Goal: Navigation & Orientation: Find specific page/section

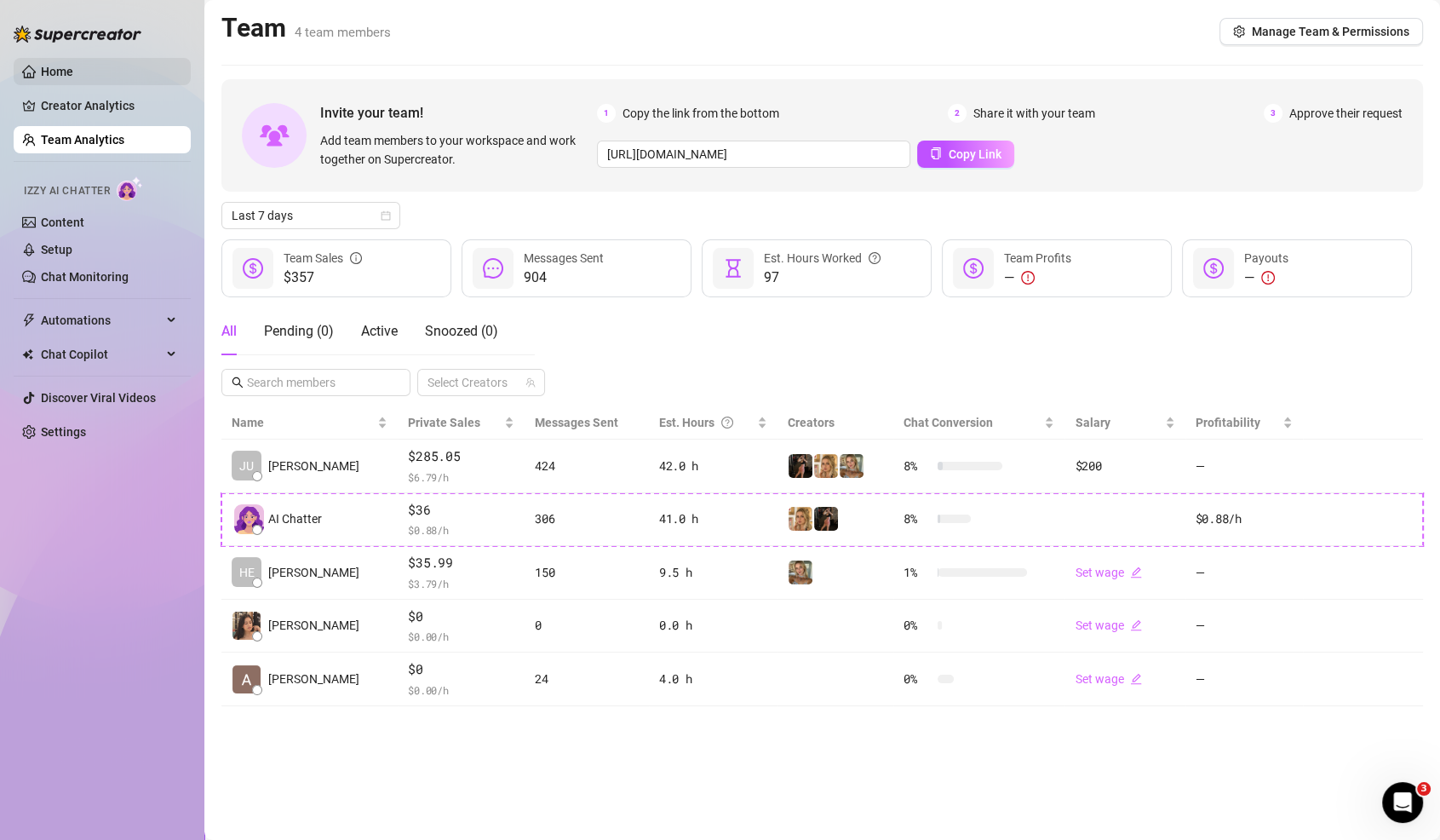
click at [74, 68] on link "Home" at bounding box center [56, 71] width 32 height 14
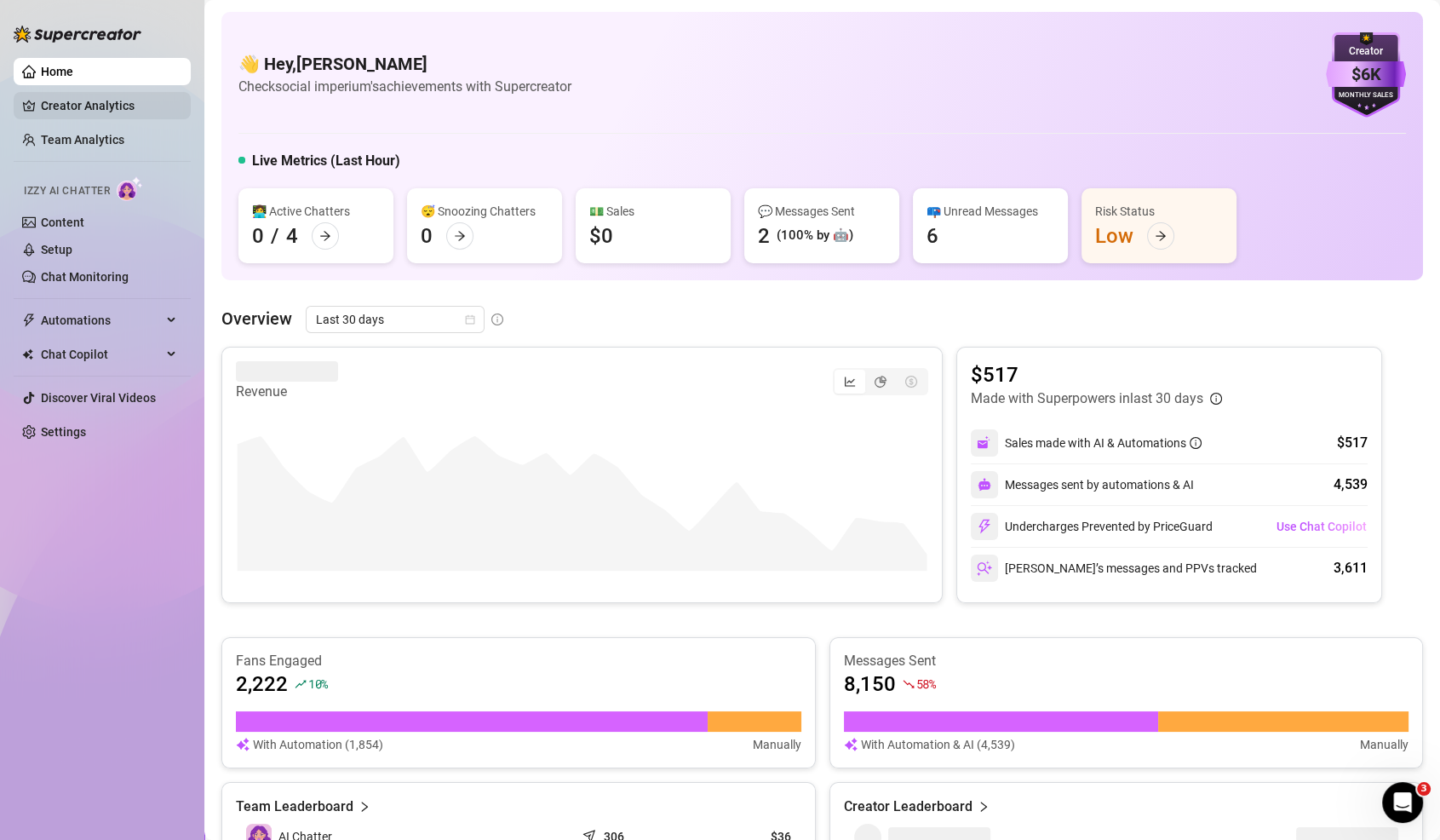
click at [107, 108] on link "Creator Analytics" at bounding box center [108, 106] width 136 height 28
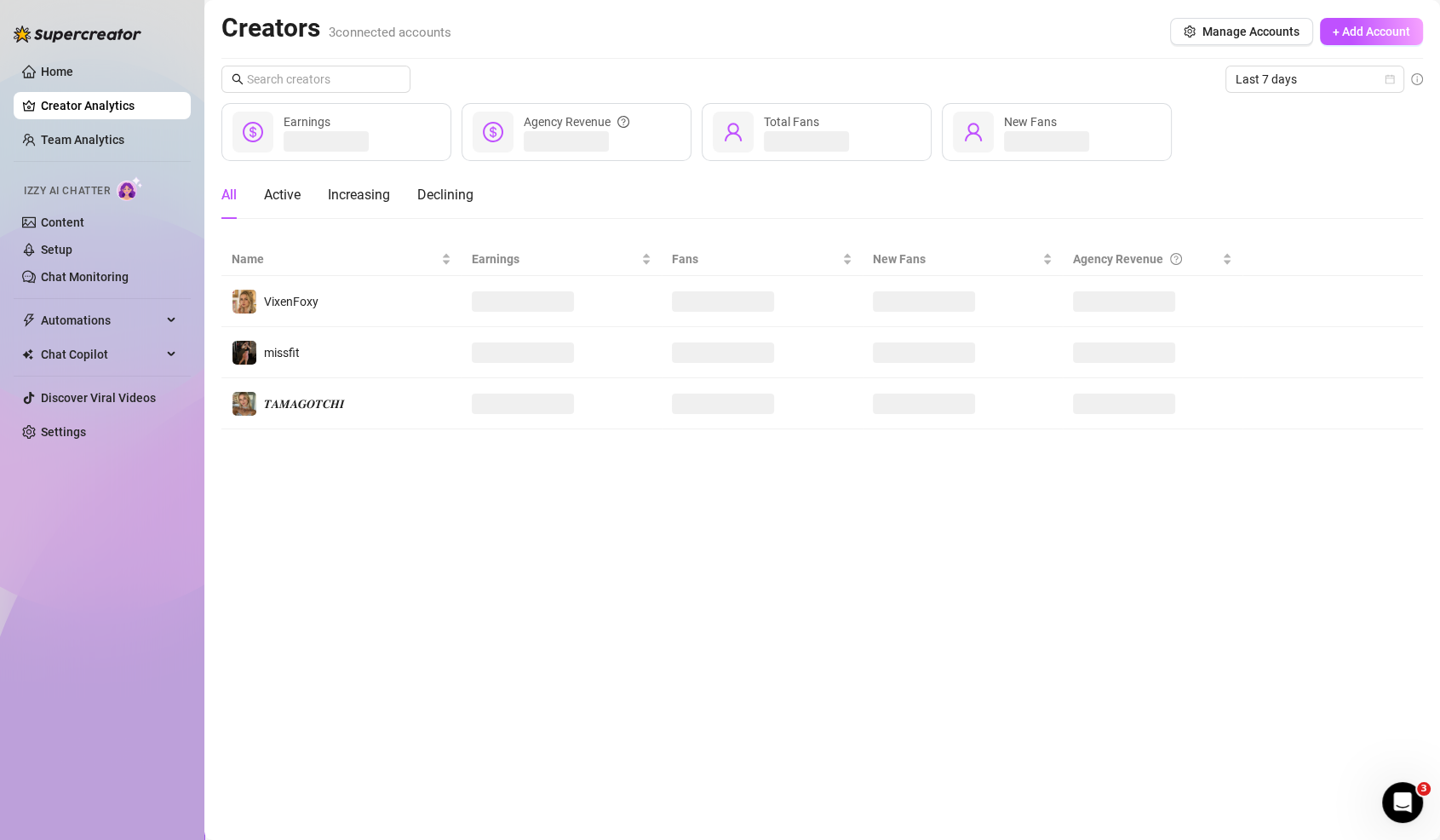
click at [38, 56] on ul "Home Creator Analytics Team Analytics Izzy AI Chatter Content Setup Chat Monito…" at bounding box center [102, 252] width 177 height 401
click at [53, 76] on link "Home" at bounding box center [56, 71] width 32 height 14
